Goal: Transaction & Acquisition: Purchase product/service

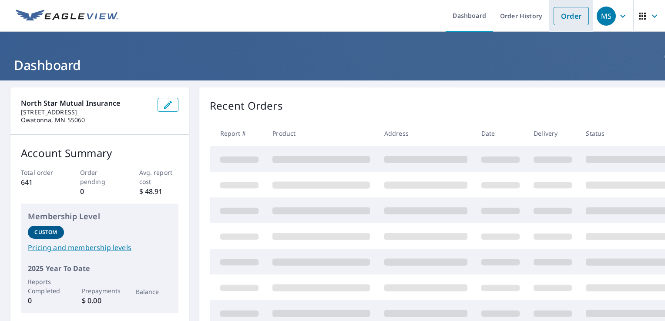
click at [567, 7] on link "Order" at bounding box center [571, 16] width 35 height 18
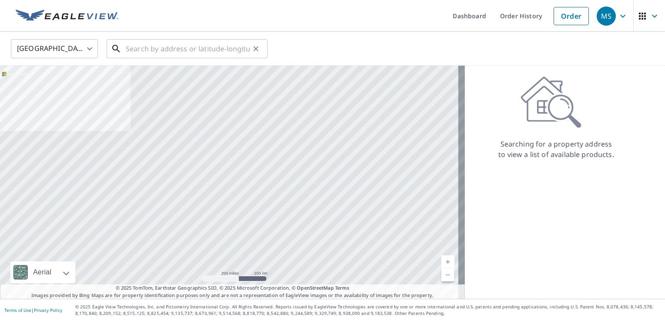
click at [209, 44] on input "text" at bounding box center [188, 49] width 124 height 24
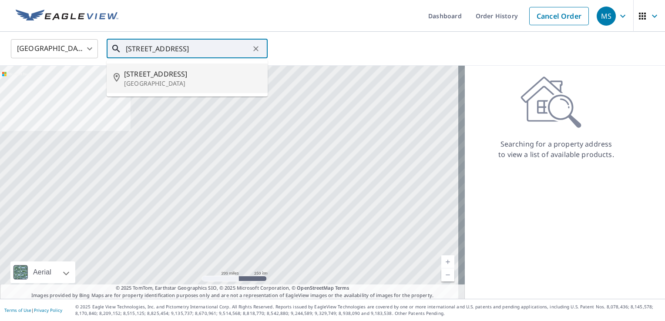
click at [206, 89] on li "[STREET_ADDRESS]" at bounding box center [187, 79] width 161 height 30
type input "[STREET_ADDRESS]"
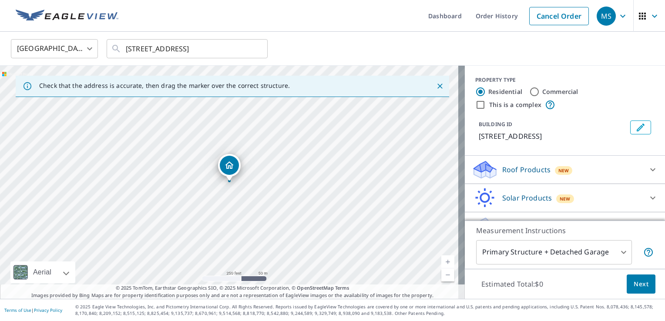
click at [618, 240] on body "MS MS Dashboard Order History Cancel Order MS [GEOGRAPHIC_DATA] [GEOGRAPHIC_DAT…" at bounding box center [332, 160] width 665 height 321
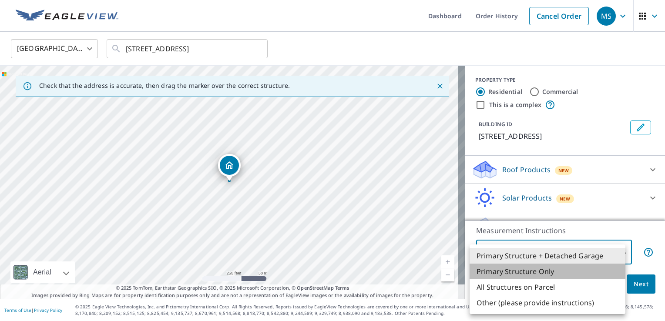
click at [561, 271] on li "Primary Structure Only" at bounding box center [548, 272] width 156 height 16
type input "2"
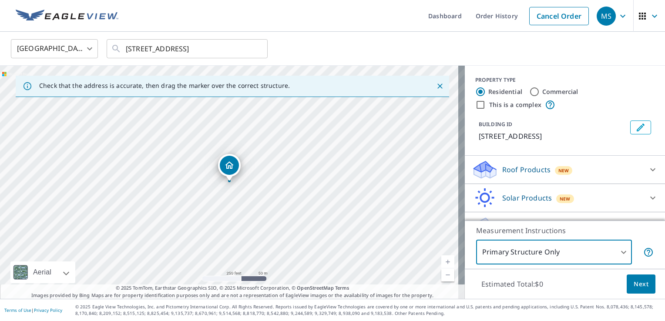
click at [578, 170] on div "Roof Products New" at bounding box center [557, 170] width 171 height 20
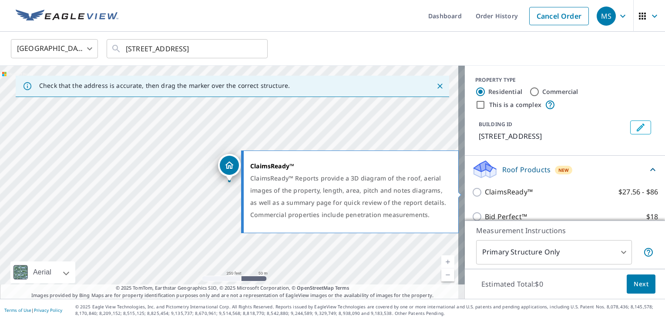
click at [527, 194] on label "ClaimsReady™ $27.56 - $86" at bounding box center [571, 192] width 173 height 11
click at [485, 194] on input "ClaimsReady™ $27.56 - $86" at bounding box center [478, 192] width 13 height 10
checkbox input "true"
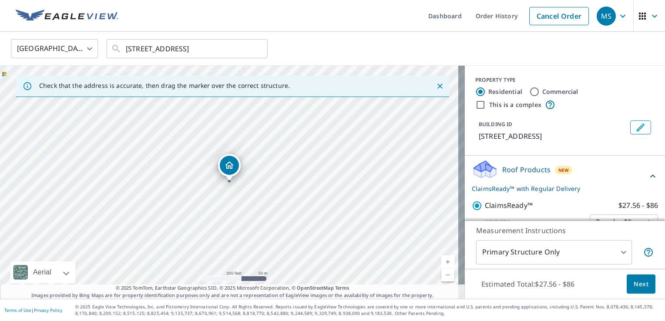
click at [643, 280] on button "Next" at bounding box center [641, 285] width 29 height 20
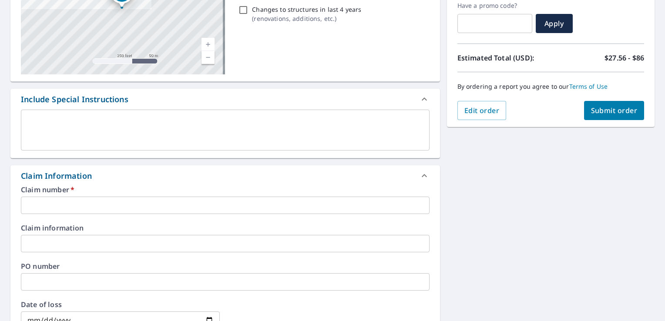
scroll to position [169, 0]
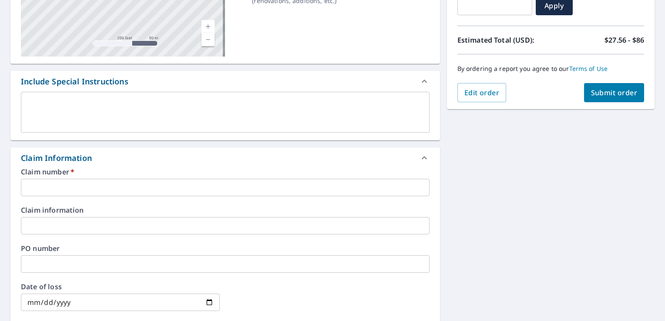
click at [161, 185] on input "text" at bounding box center [225, 187] width 409 height 17
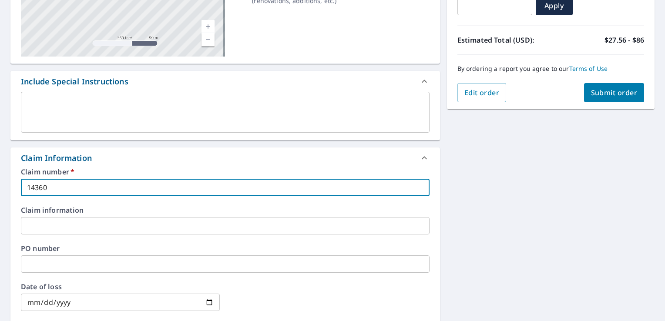
type input "14360"
click at [602, 84] on button "Submit order" at bounding box center [614, 92] width 61 height 19
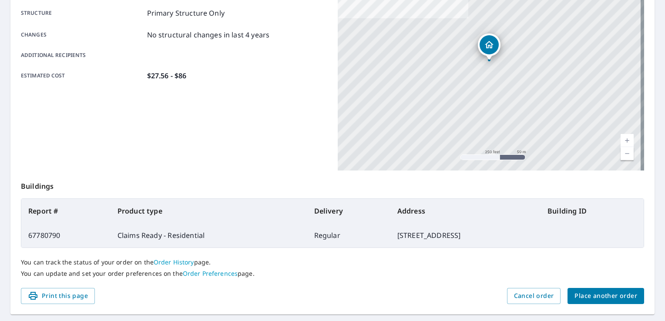
click at [601, 296] on span "Place another order" at bounding box center [606, 296] width 63 height 11
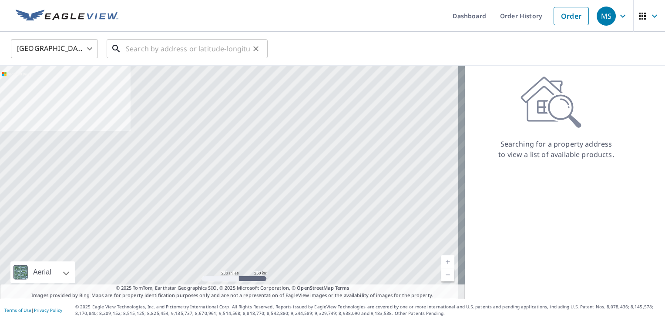
click at [146, 52] on input "text" at bounding box center [188, 49] width 124 height 24
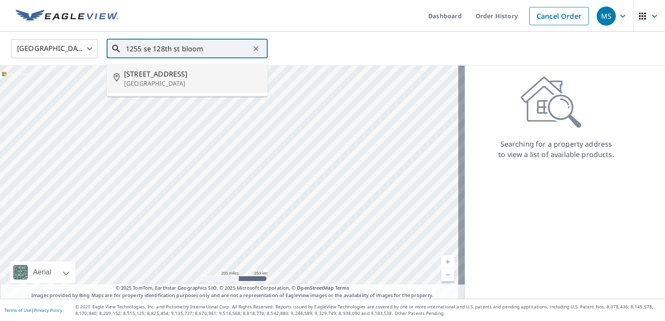
click at [211, 76] on span "[STREET_ADDRESS]" at bounding box center [192, 74] width 137 height 10
type input "[STREET_ADDRESS]"
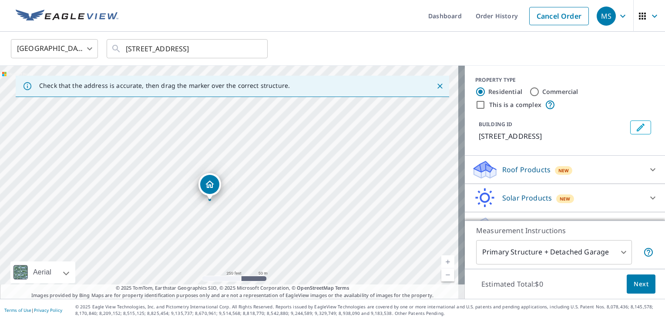
drag, startPoint x: 229, startPoint y: 165, endPoint x: 209, endPoint y: 184, distance: 27.1
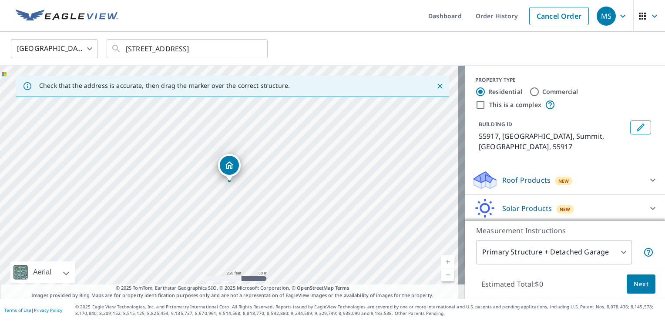
click at [604, 152] on div "PROPERTY TYPE Residential Commercial This is a complex BUILDING ID [GEOGRAPHIC_…" at bounding box center [565, 116] width 200 height 101
click at [601, 170] on div "Roof Products New" at bounding box center [557, 180] width 171 height 20
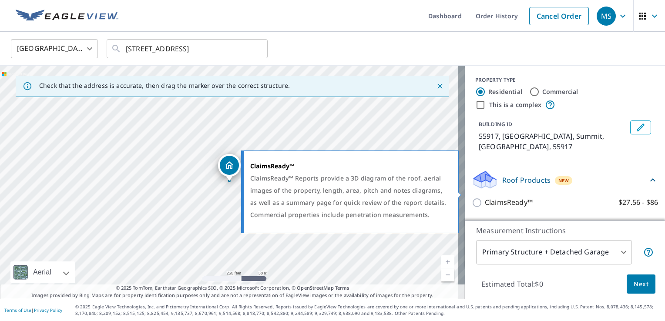
click at [552, 197] on label "ClaimsReady™ $27.56 - $86" at bounding box center [571, 202] width 173 height 11
click at [485, 198] on input "ClaimsReady™ $27.56 - $86" at bounding box center [478, 203] width 13 height 10
checkbox input "true"
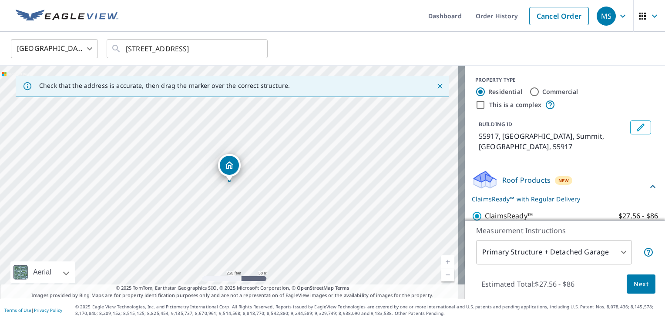
click at [595, 253] on body "MS MS Dashboard Order History Cancel Order MS [GEOGRAPHIC_DATA] [GEOGRAPHIC_DAT…" at bounding box center [332, 160] width 665 height 321
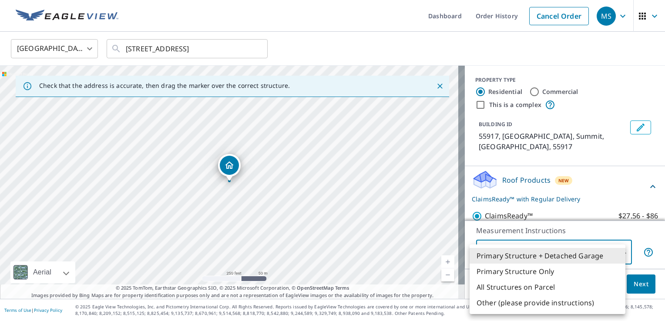
click at [562, 276] on li "Primary Structure Only" at bounding box center [548, 272] width 156 height 16
type input "2"
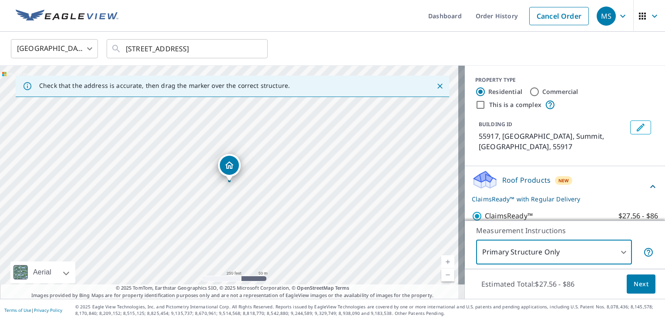
click at [634, 288] on span "Next" at bounding box center [641, 284] width 15 height 11
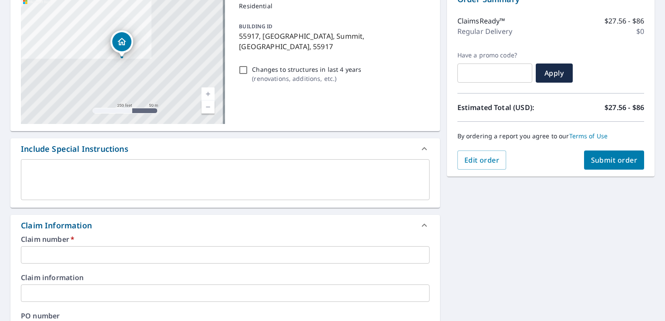
scroll to position [103, 0]
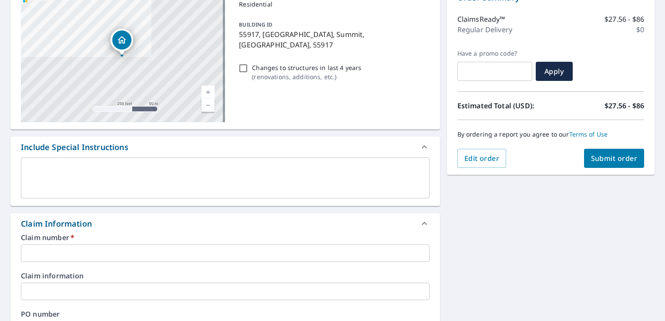
click at [160, 250] on input "text" at bounding box center [225, 253] width 409 height 17
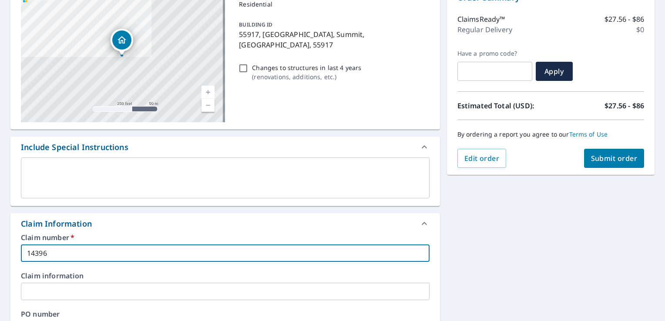
type input "14396"
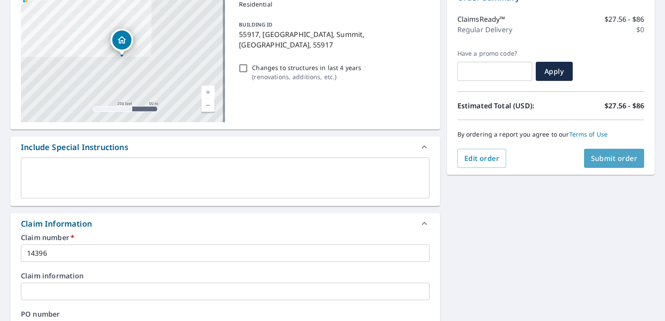
click at [610, 157] on span "Submit order" at bounding box center [614, 159] width 47 height 10
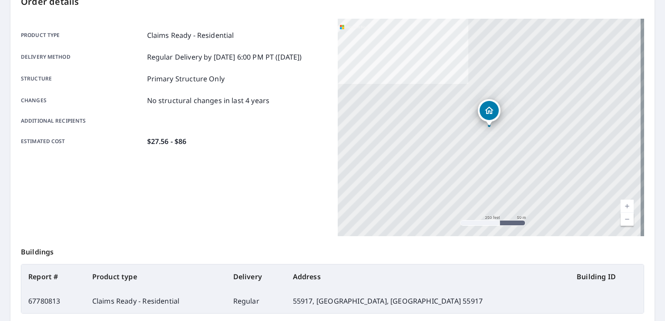
scroll to position [190, 0]
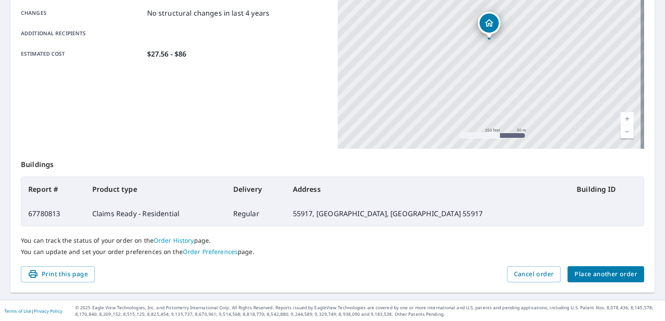
click at [597, 267] on button "Place another order" at bounding box center [606, 275] width 77 height 16
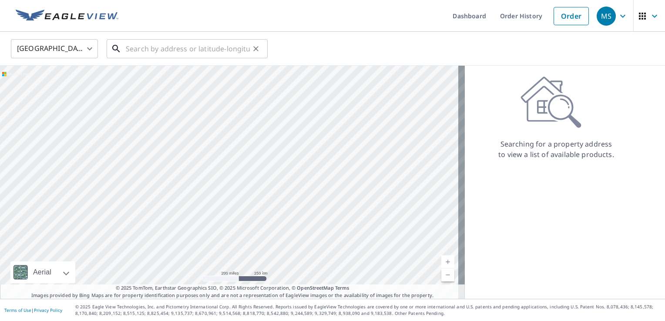
click at [186, 53] on input "text" at bounding box center [188, 49] width 124 height 24
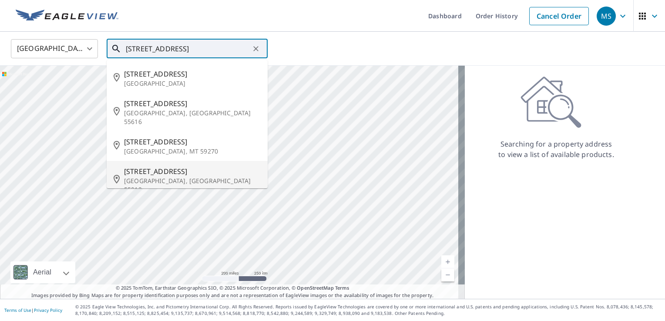
click at [173, 177] on p "[GEOGRAPHIC_DATA], [GEOGRAPHIC_DATA] 55912" at bounding box center [192, 185] width 137 height 17
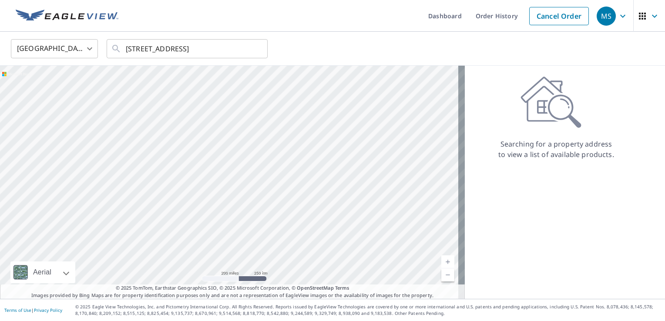
type input "[STREET_ADDRESS]"
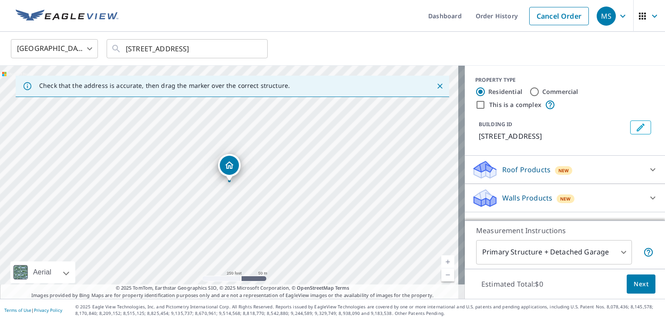
click at [599, 171] on div "Roof Products New" at bounding box center [557, 170] width 171 height 20
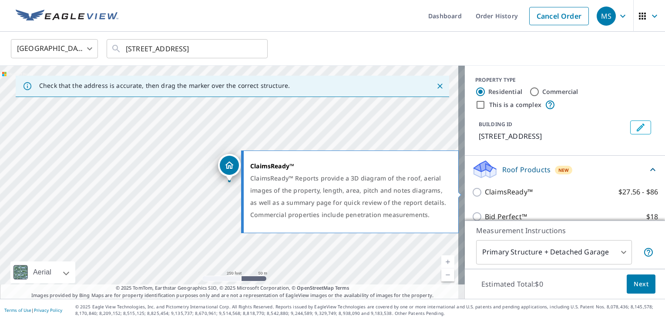
click at [545, 195] on label "ClaimsReady™ $27.56 - $86" at bounding box center [571, 192] width 173 height 11
click at [485, 195] on input "ClaimsReady™ $27.56 - $86" at bounding box center [478, 192] width 13 height 10
checkbox input "true"
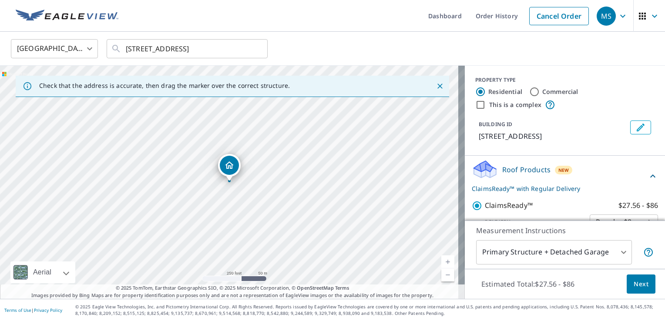
click at [607, 253] on body "MS MS Dashboard Order History Cancel Order MS [GEOGRAPHIC_DATA] [GEOGRAPHIC_DAT…" at bounding box center [332, 160] width 665 height 321
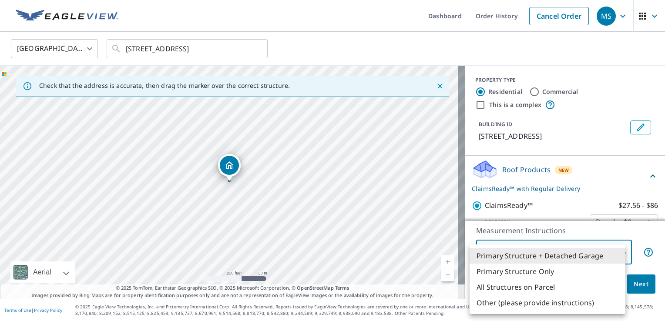
click at [567, 271] on li "Primary Structure Only" at bounding box center [548, 272] width 156 height 16
type input "2"
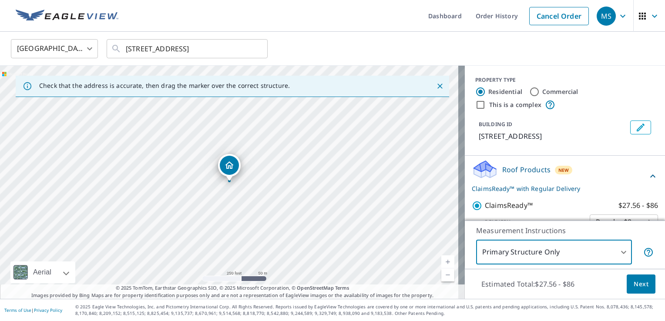
click at [617, 287] on div "Estimated Total: $27.56 - $86 Next" at bounding box center [565, 284] width 200 height 30
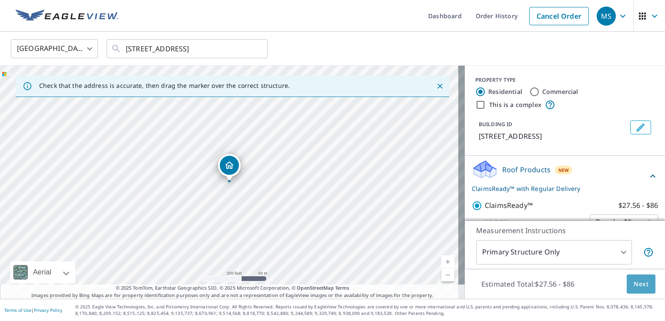
click at [627, 285] on button "Next" at bounding box center [641, 285] width 29 height 20
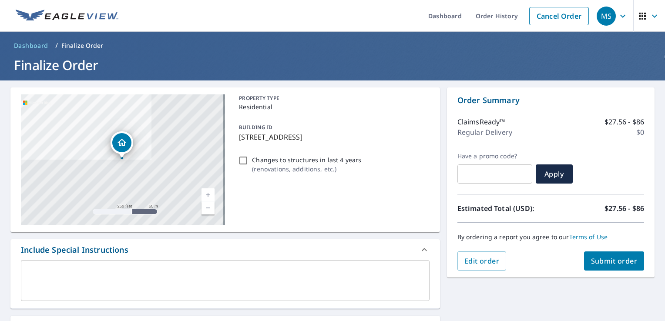
scroll to position [148, 0]
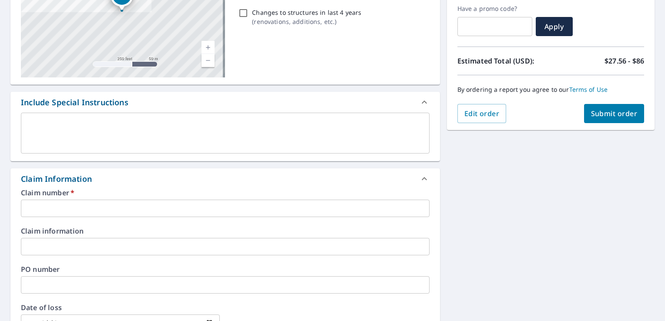
click at [198, 209] on input "text" at bounding box center [225, 208] width 409 height 17
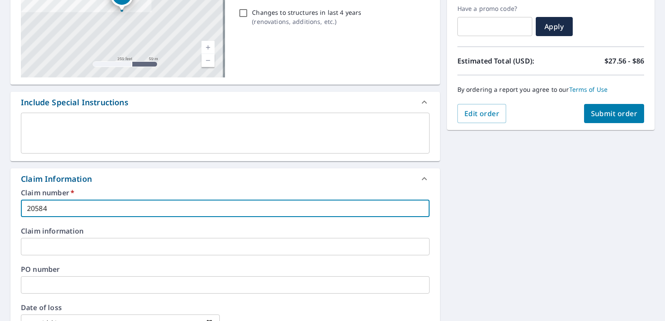
type input "20584"
click at [604, 108] on button "Submit order" at bounding box center [614, 113] width 61 height 19
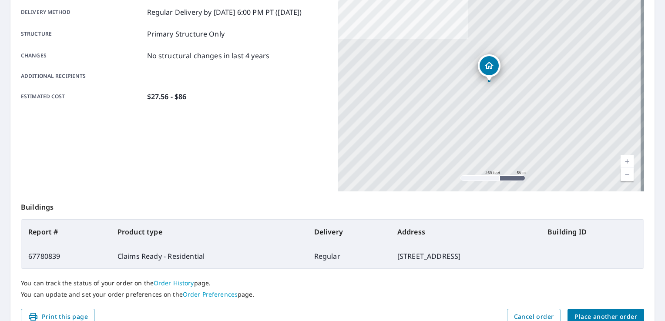
click at [620, 312] on span "Place another order" at bounding box center [606, 317] width 63 height 11
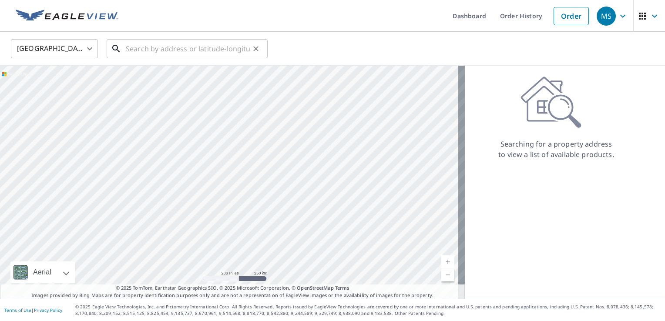
click at [195, 58] on div "​" at bounding box center [187, 48] width 161 height 19
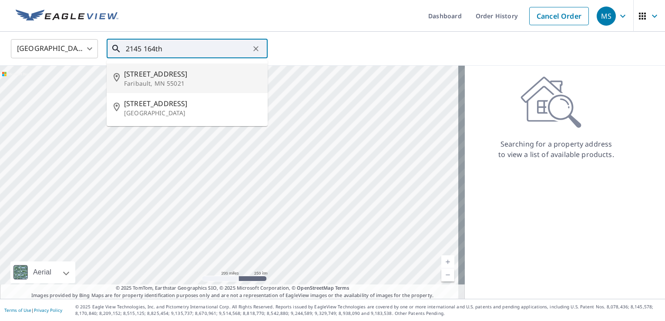
click at [179, 74] on span "[STREET_ADDRESS]" at bounding box center [192, 74] width 137 height 10
type input "[STREET_ADDRESS]"
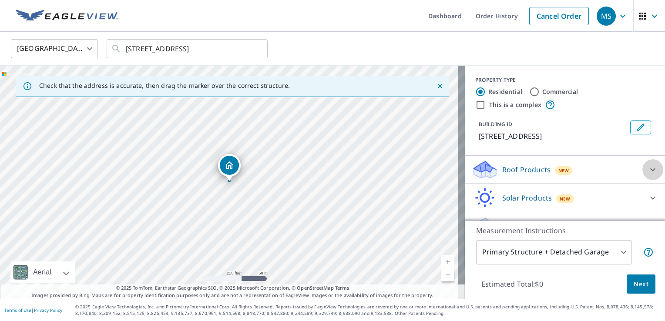
click at [643, 174] on div at bounding box center [653, 169] width 21 height 21
click at [531, 187] on label "ClaimsReady™ $27.56 - $86" at bounding box center [571, 192] width 173 height 11
click at [485, 187] on input "ClaimsReady™ $27.56 - $86" at bounding box center [478, 192] width 13 height 10
checkbox input "true"
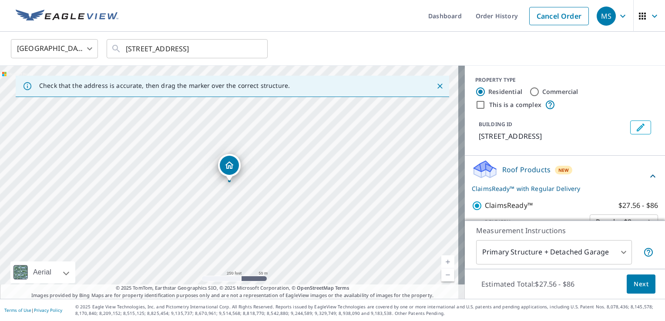
click at [559, 251] on body "MS MS Dashboard Order History Cancel Order MS [GEOGRAPHIC_DATA] [GEOGRAPHIC_DAT…" at bounding box center [332, 160] width 665 height 321
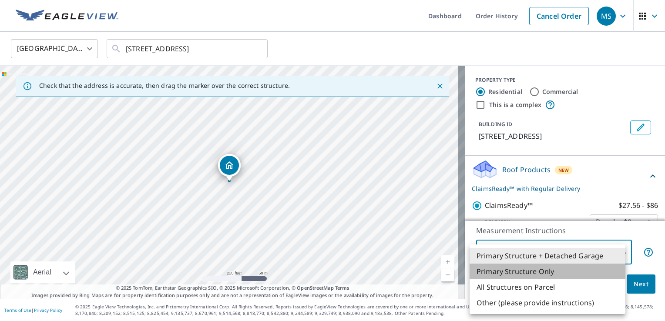
click at [533, 271] on li "Primary Structure Only" at bounding box center [548, 272] width 156 height 16
type input "2"
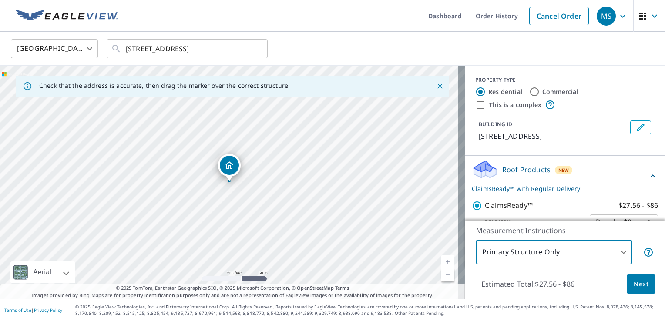
click at [634, 283] on span "Next" at bounding box center [641, 284] width 15 height 11
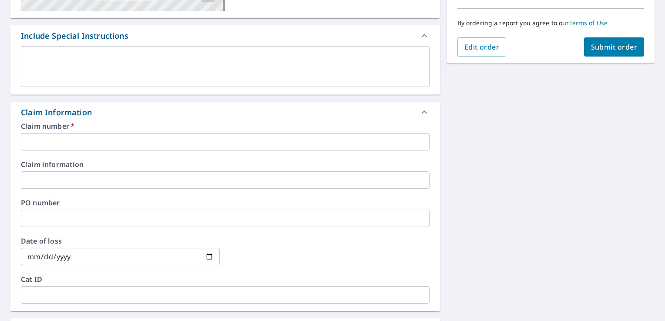
scroll to position [216, 0]
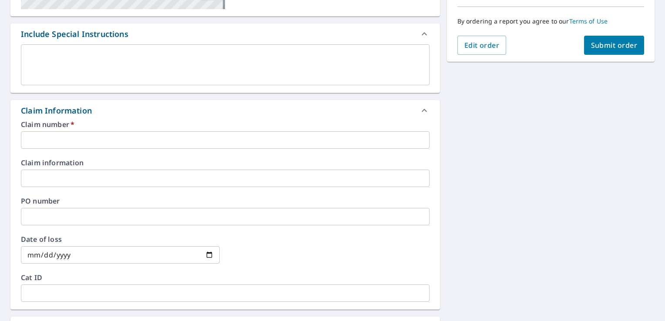
click at [226, 145] on input "text" at bounding box center [225, 140] width 409 height 17
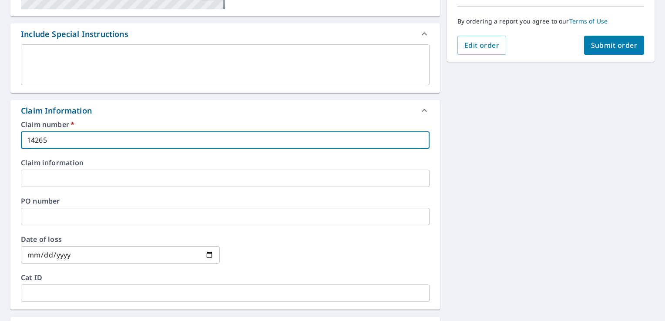
type input "14265"
click at [607, 51] on button "Submit order" at bounding box center [614, 45] width 61 height 19
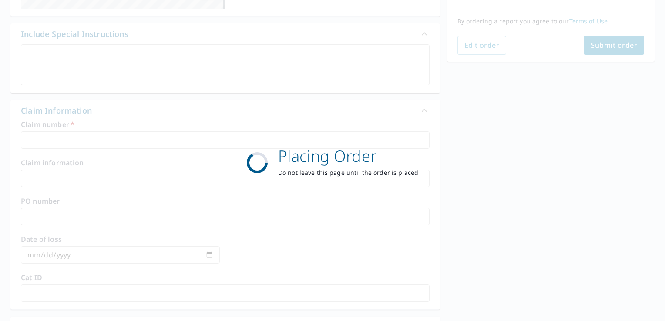
scroll to position [190, 0]
